Goal: Find specific page/section: Find specific page/section

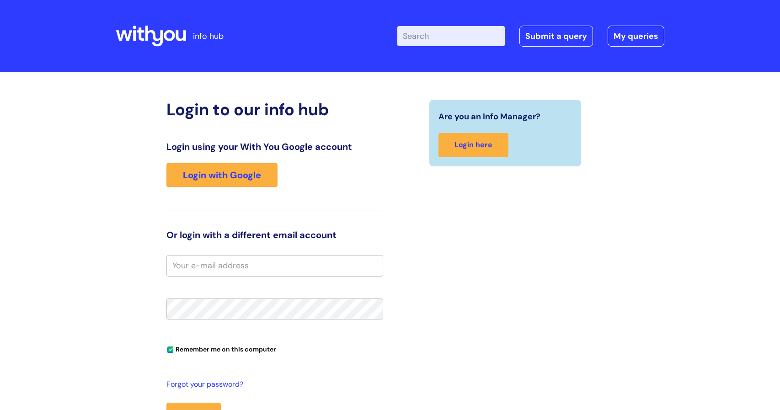
click at [294, 263] on input "email" at bounding box center [274, 265] width 217 height 21
type input "[EMAIL_ADDRESS][DOMAIN_NAME]"
click at [166, 403] on button "Login" at bounding box center [193, 416] width 54 height 27
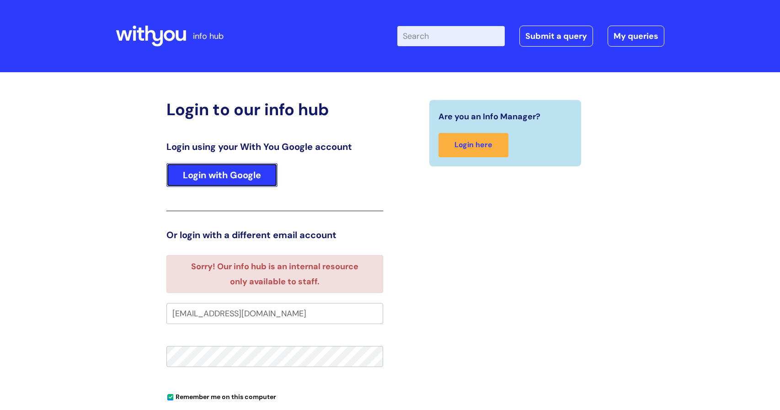
click at [202, 178] on link "Login with Google" at bounding box center [221, 175] width 111 height 24
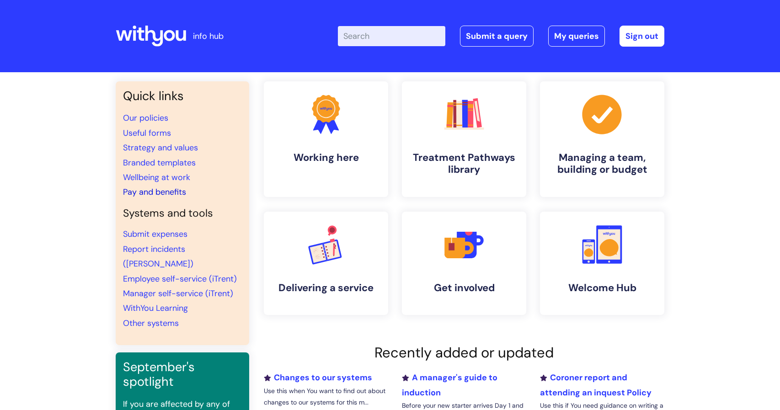
click at [161, 193] on link "Pay and benefits" at bounding box center [154, 192] width 63 height 11
